Goal: Task Accomplishment & Management: Manage account settings

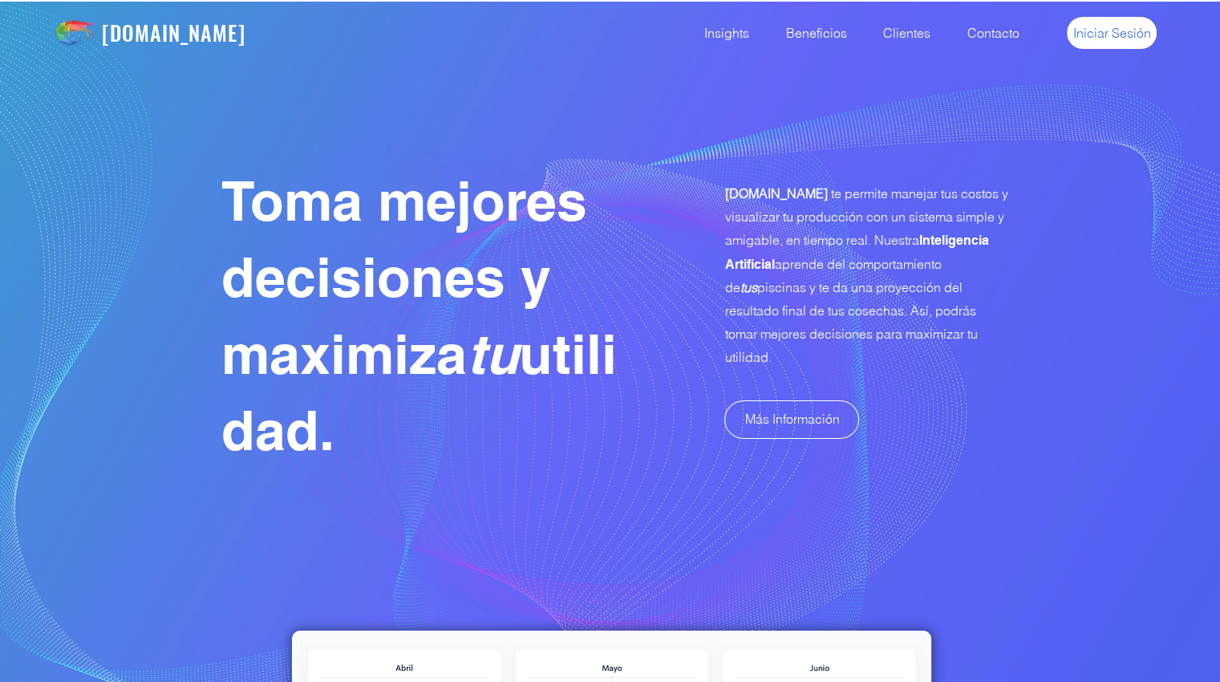
click at [1102, 42] on link "Iniciar Sesión" at bounding box center [1111, 33] width 90 height 32
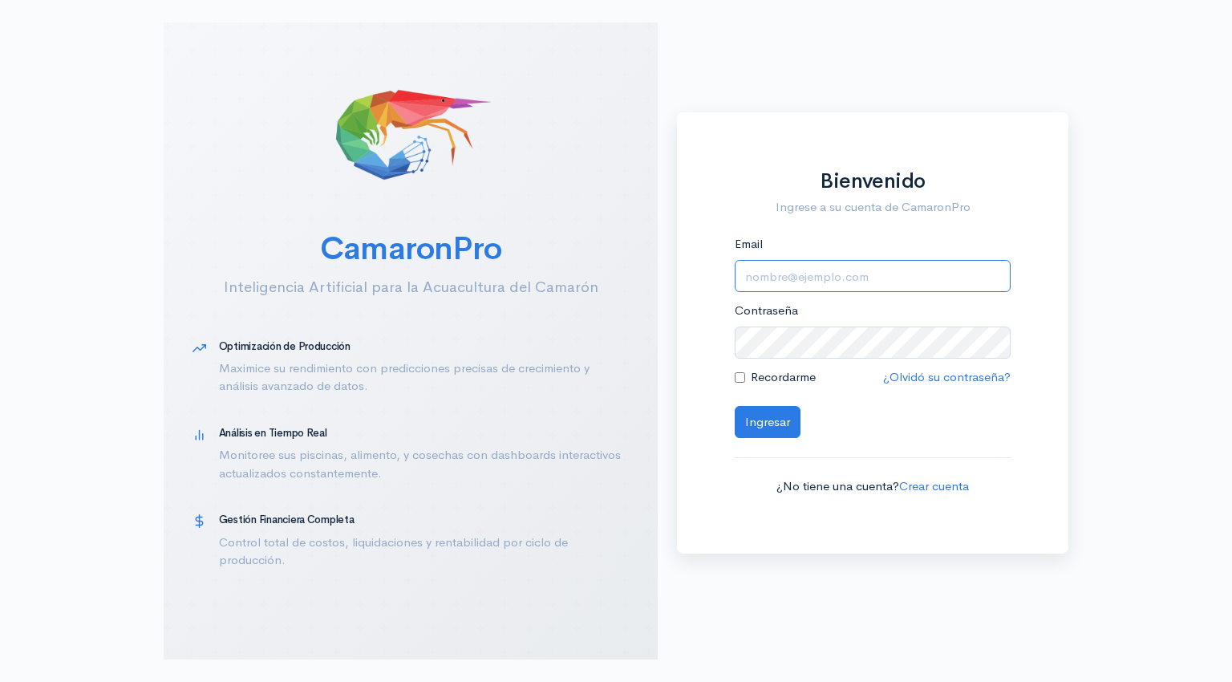
click at [805, 284] on input "Email" at bounding box center [872, 276] width 276 height 33
type input "alfonsojalil@hotmail.com"
click at [753, 415] on button "Ingresar" at bounding box center [767, 422] width 66 height 33
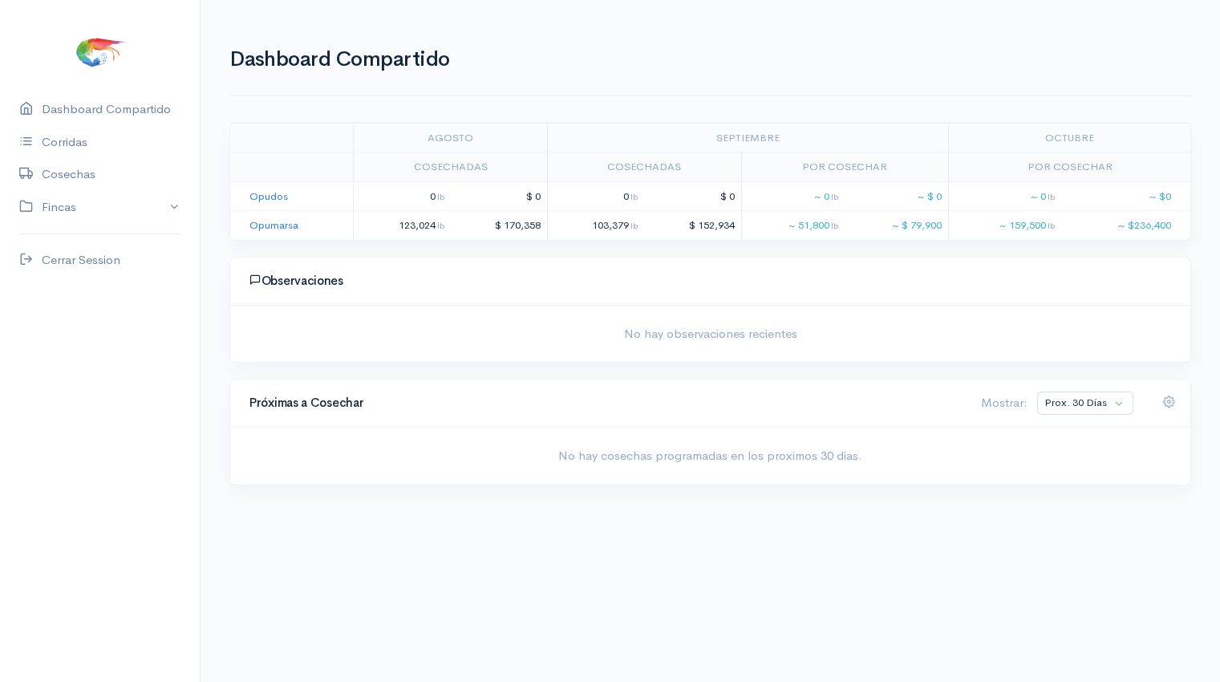
click at [279, 231] on td "Opumarsa" at bounding box center [291, 225] width 123 height 29
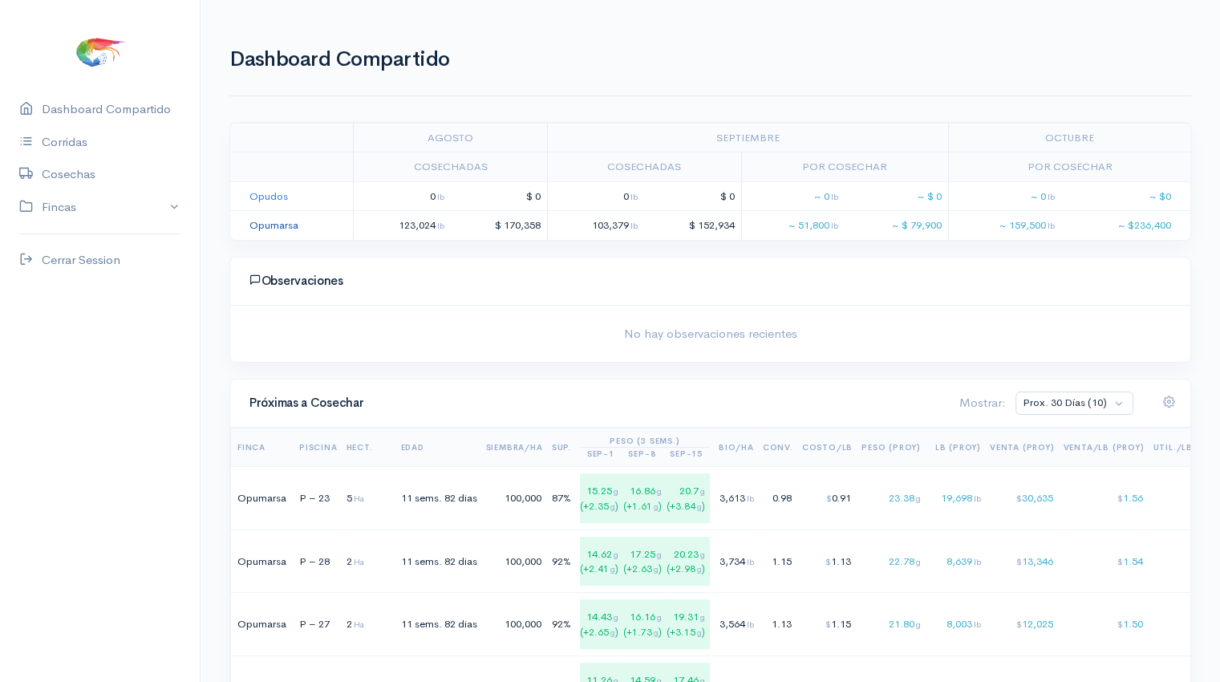
click at [273, 221] on link "Opumarsa" at bounding box center [273, 225] width 49 height 14
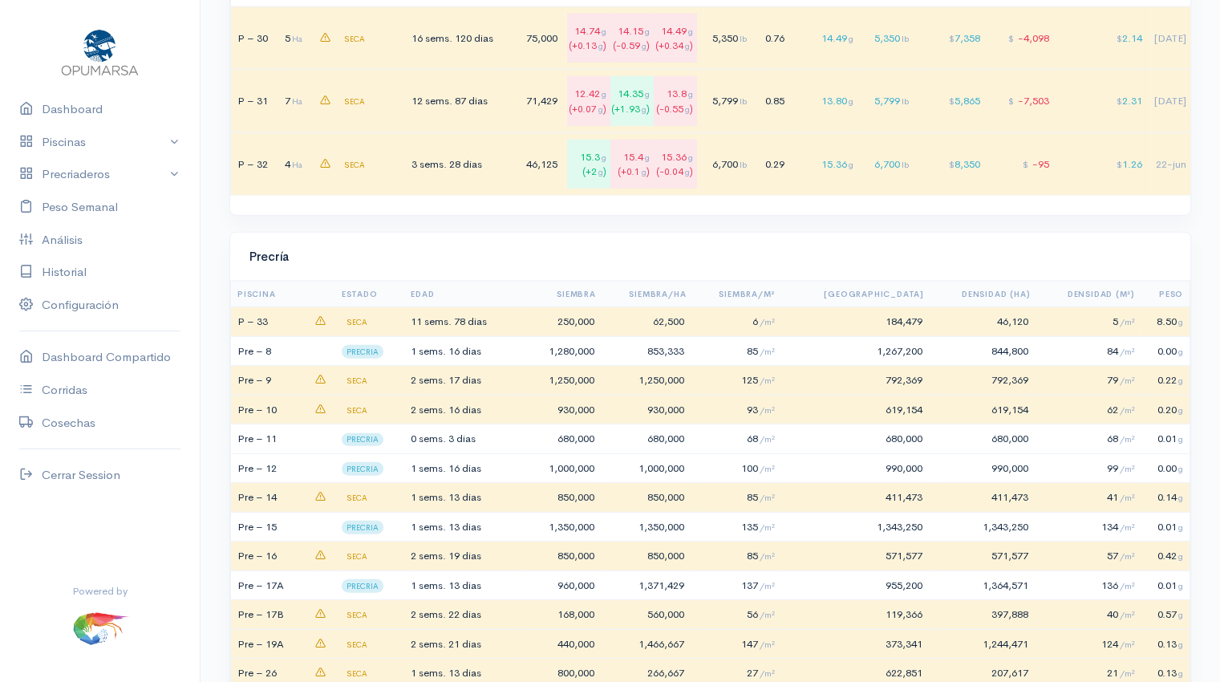
scroll to position [4703, 0]
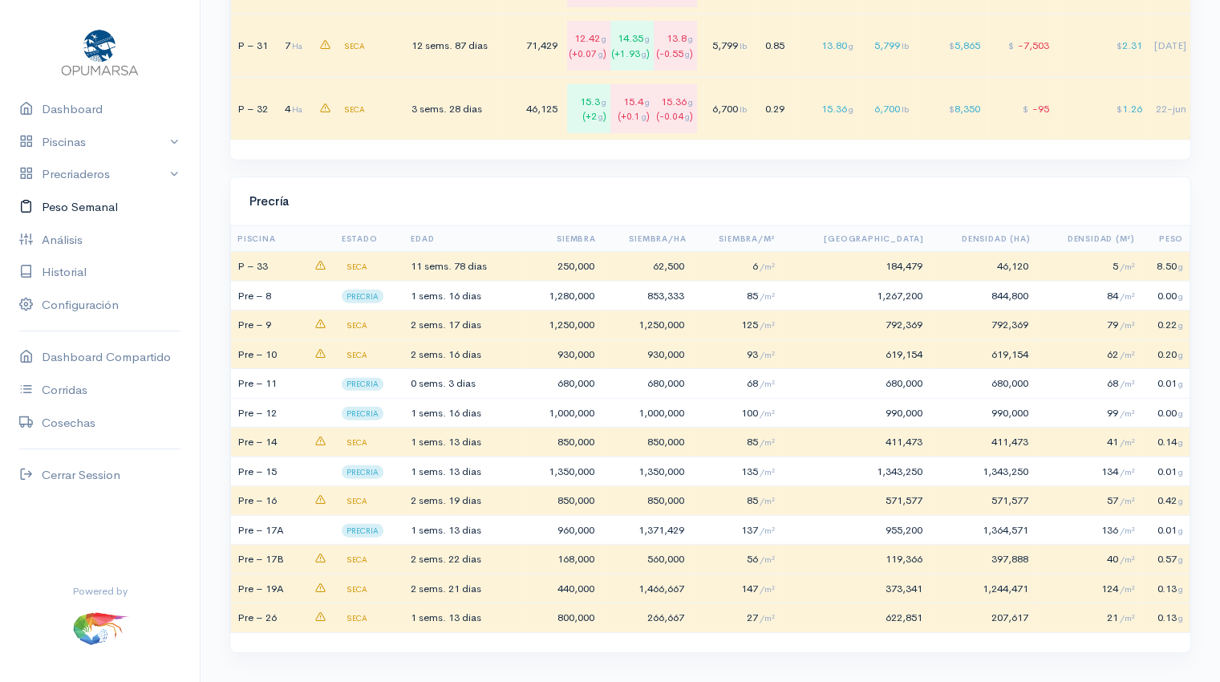
click at [112, 207] on link "Peso Semanal" at bounding box center [100, 207] width 200 height 33
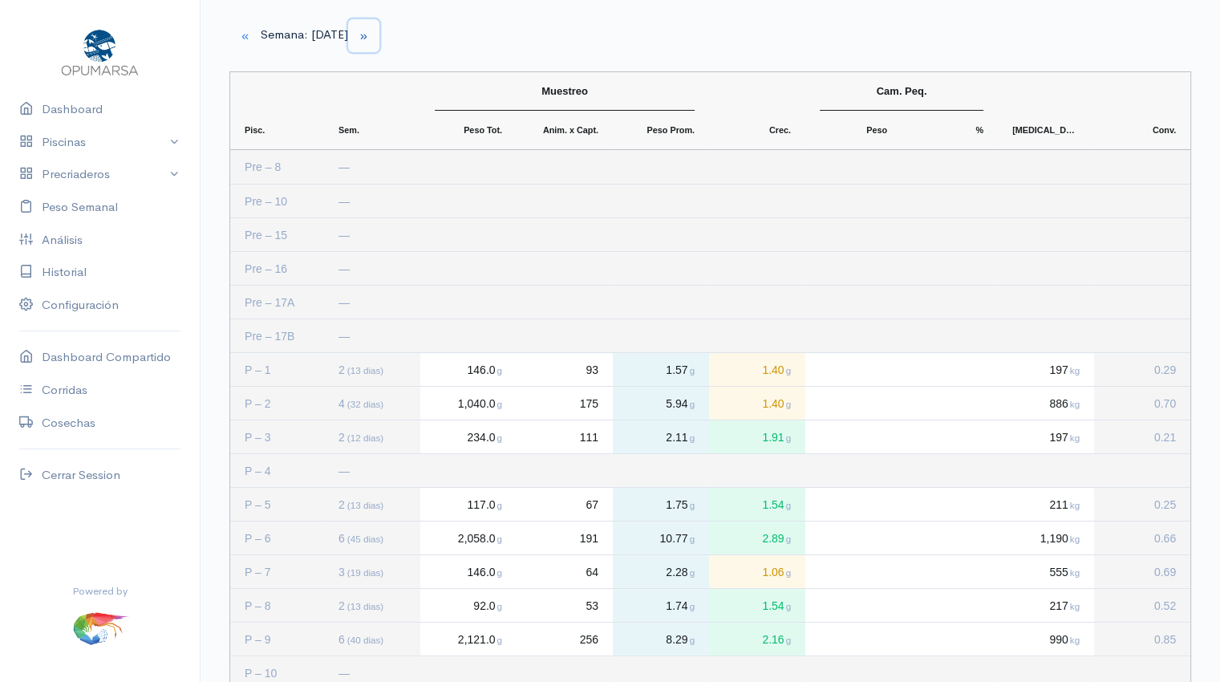
click at [369, 37] on small "button" at bounding box center [363, 36] width 10 height 10
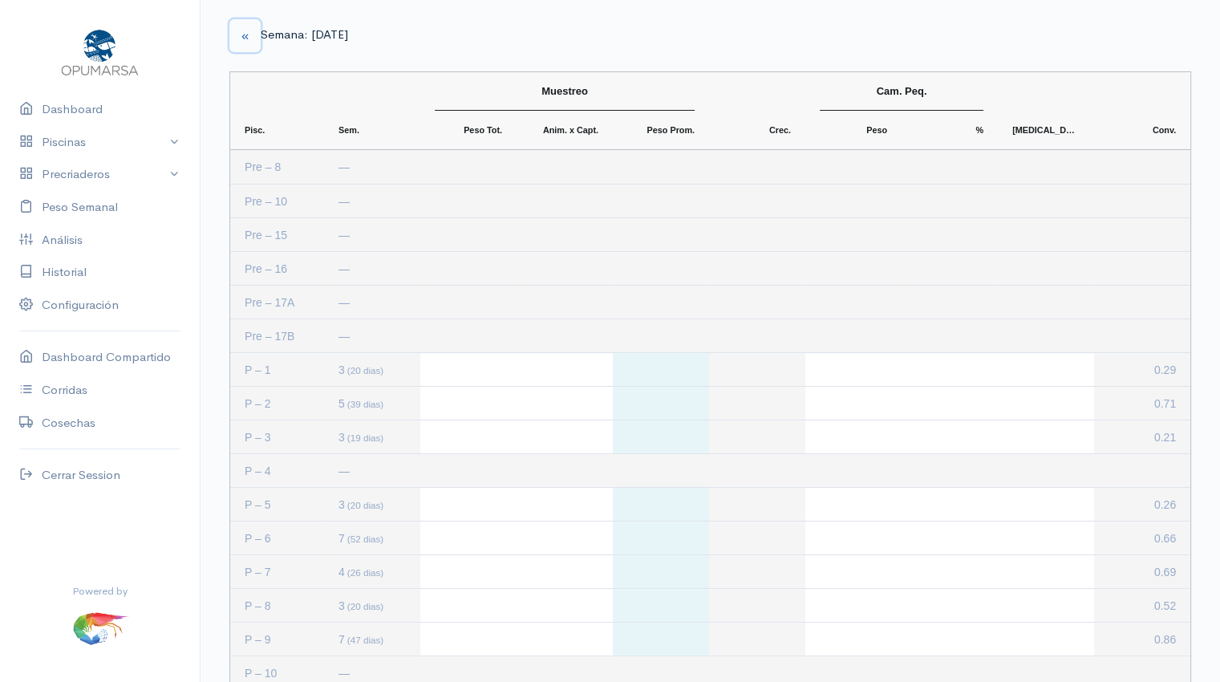
click at [241, 38] on small "button" at bounding box center [245, 36] width 10 height 10
